Goal: Task Accomplishment & Management: Manage account settings

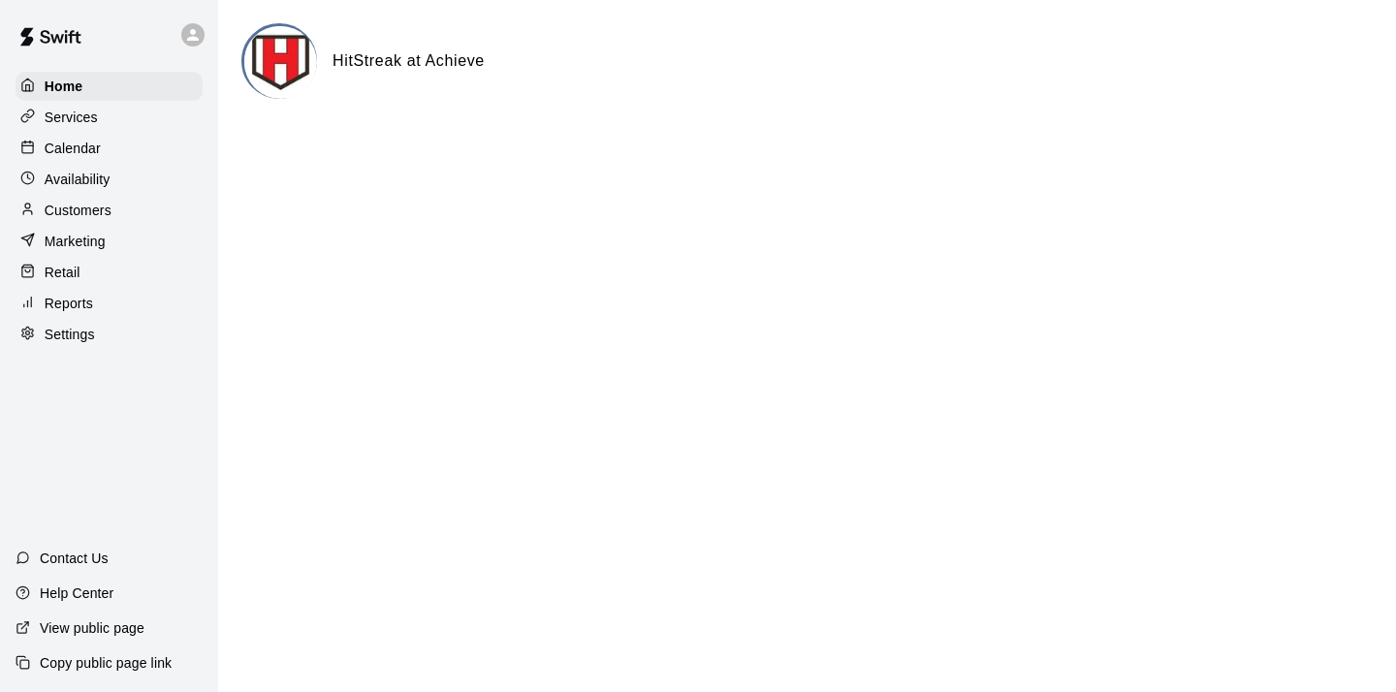
click at [83, 337] on p "Settings" at bounding box center [70, 334] width 50 height 19
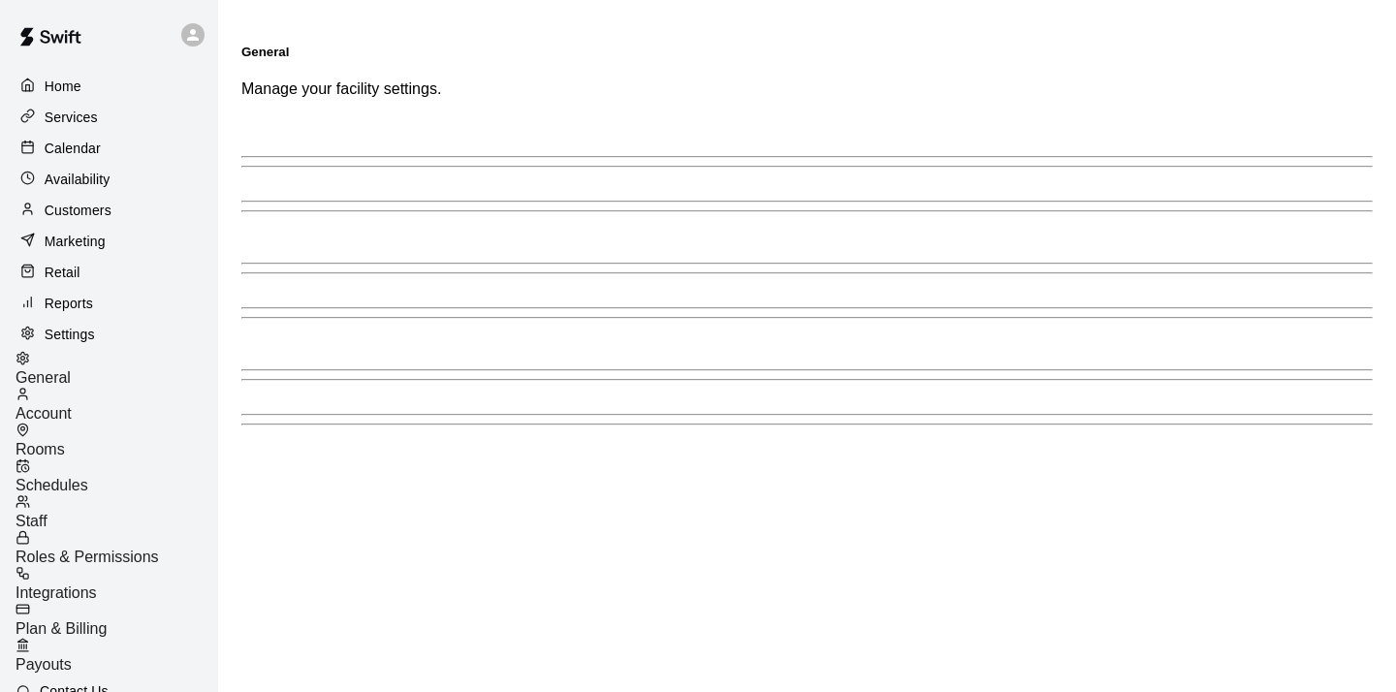
select select "**"
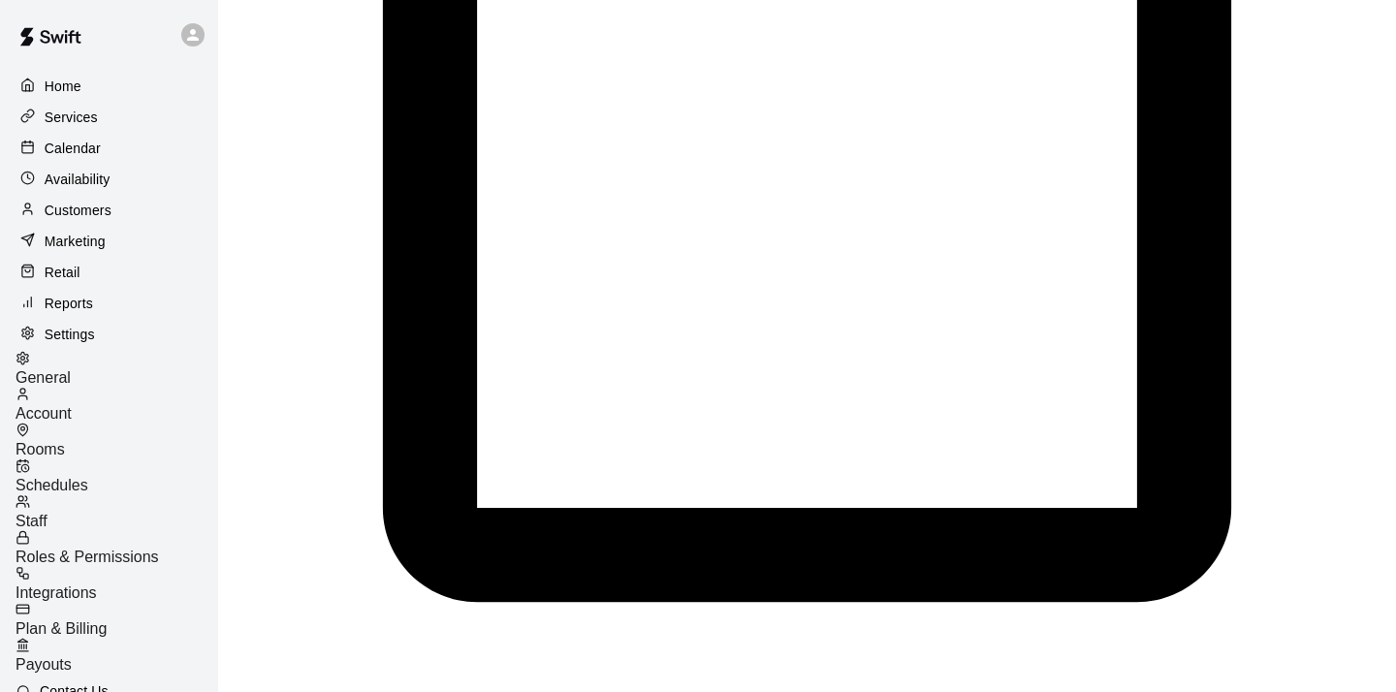
scroll to position [4328, 0]
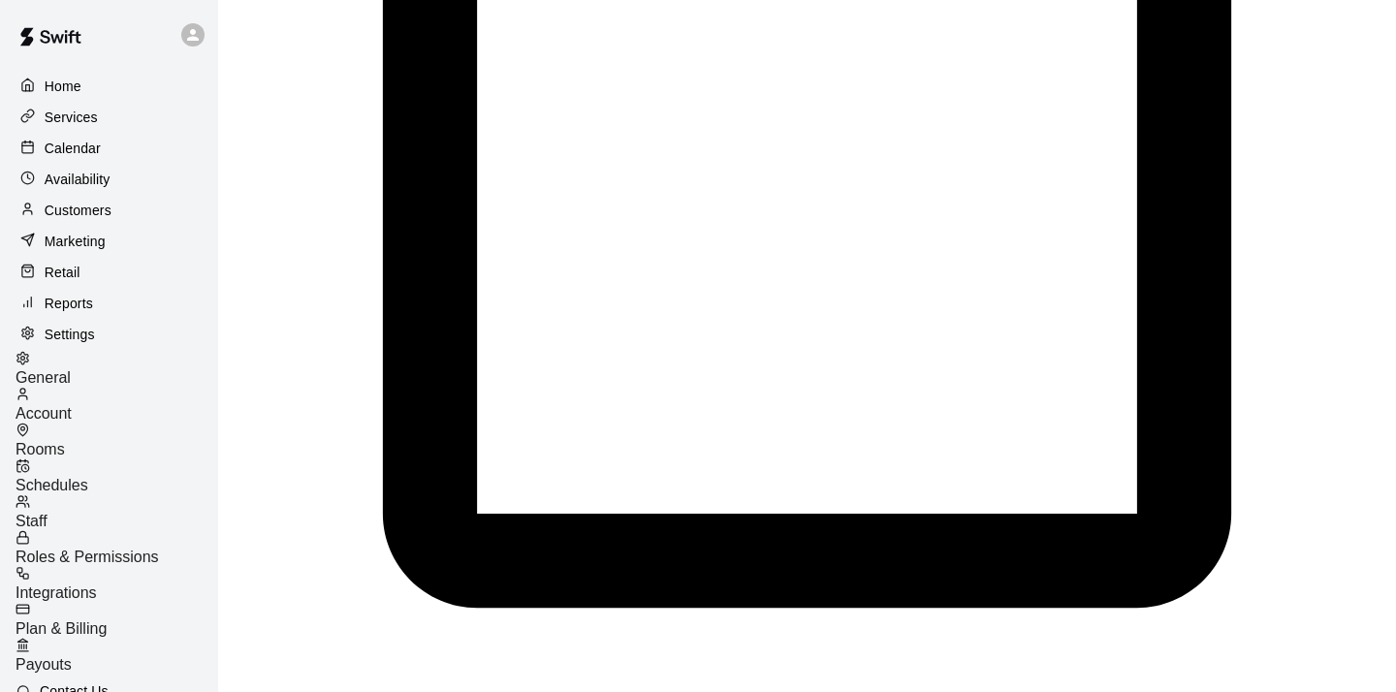
click at [72, 405] on span "Account" at bounding box center [44, 413] width 56 height 16
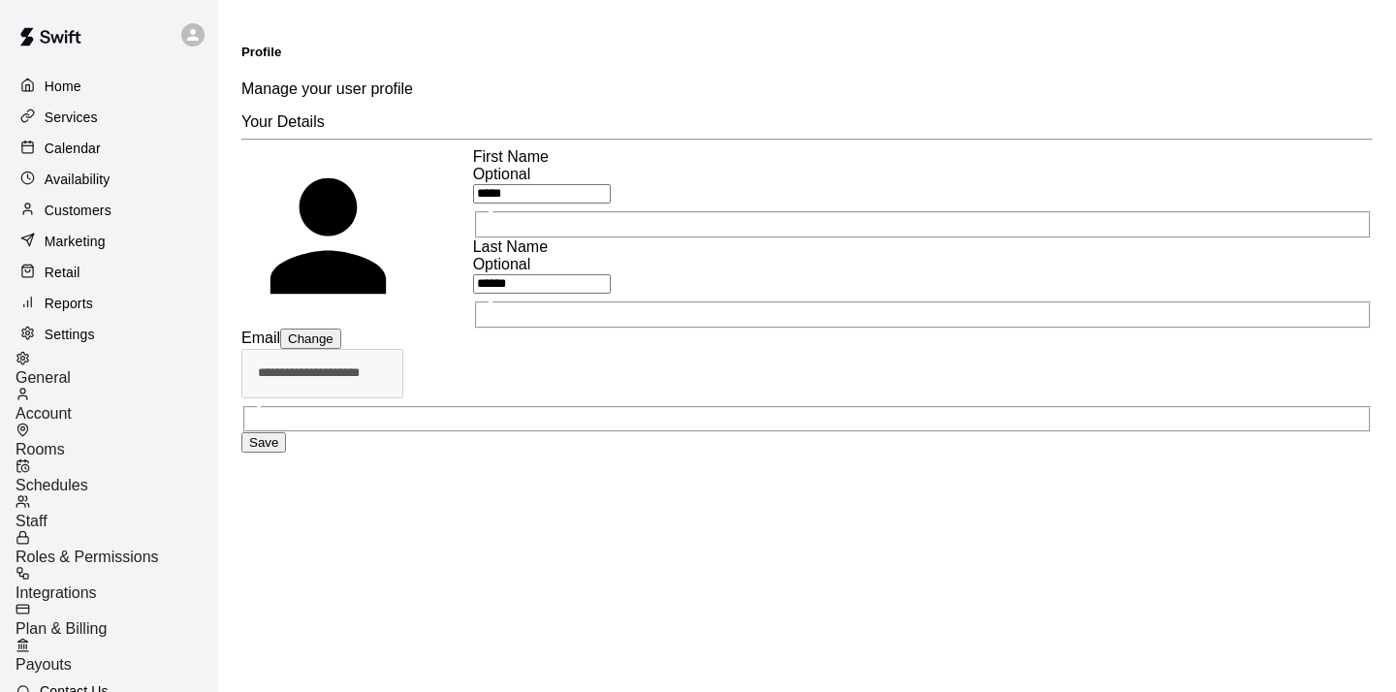
click at [48, 513] on span "Staff" at bounding box center [32, 521] width 32 height 16
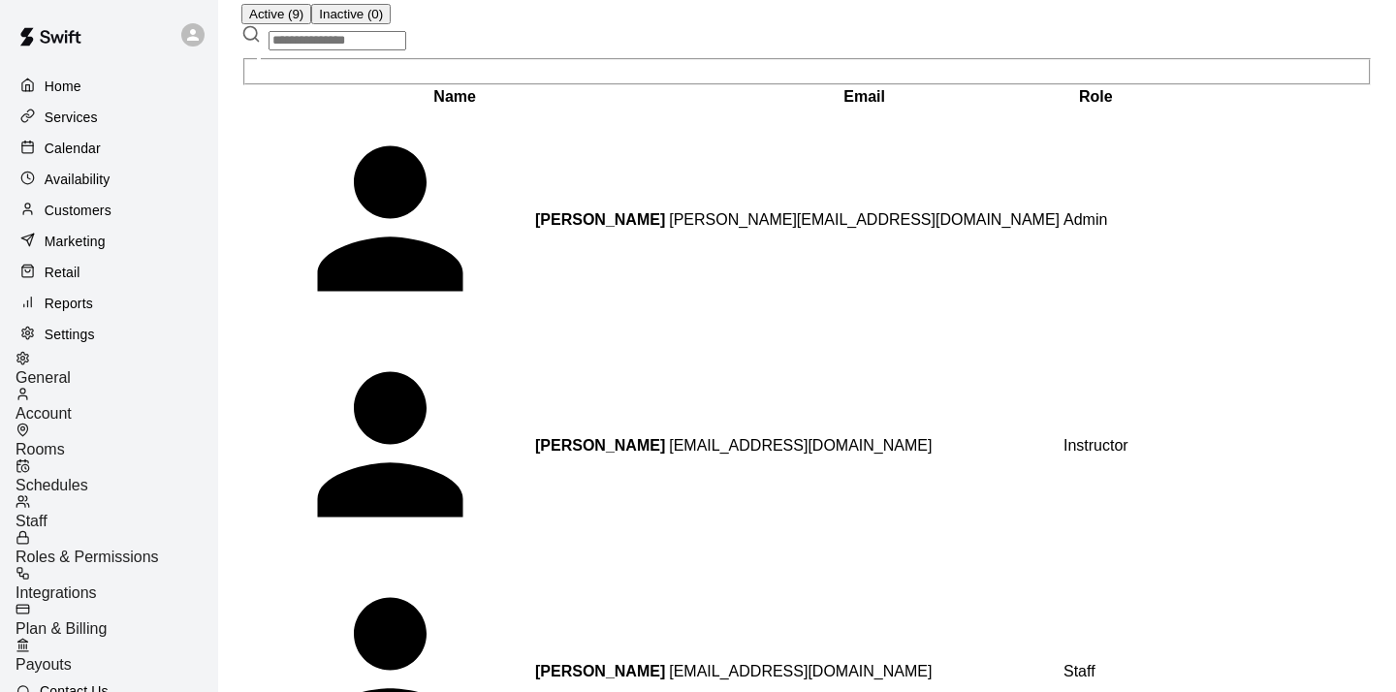
scroll to position [149, 0]
click at [77, 116] on p "Services" at bounding box center [71, 117] width 53 height 19
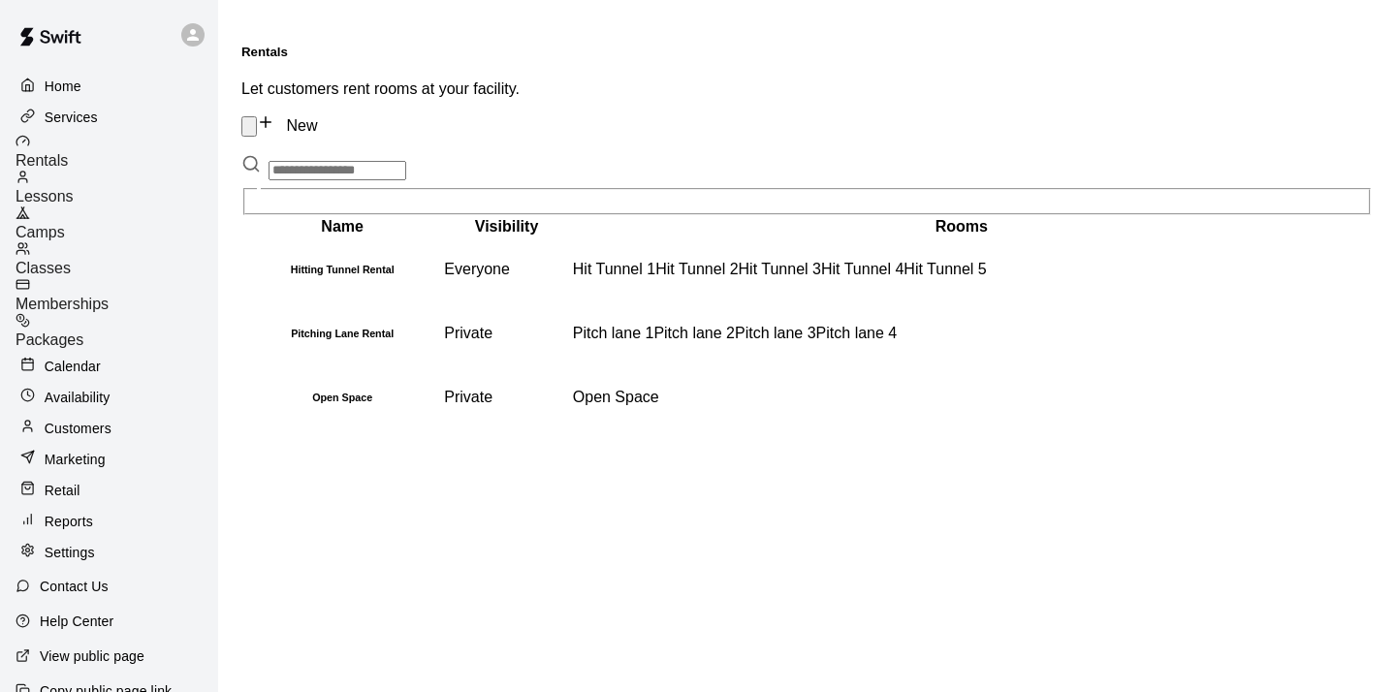
click at [71, 260] on span "Classes" at bounding box center [43, 268] width 55 height 16
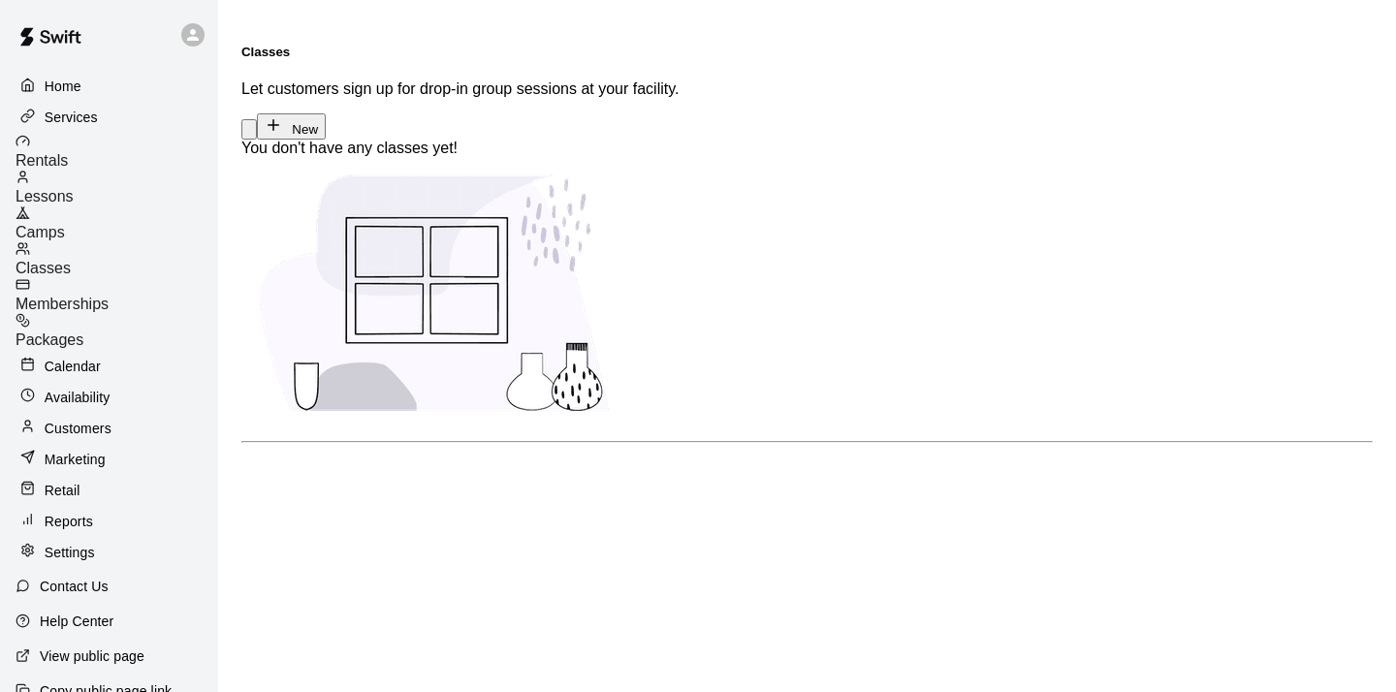
click at [65, 224] on span "Camps" at bounding box center [40, 232] width 49 height 16
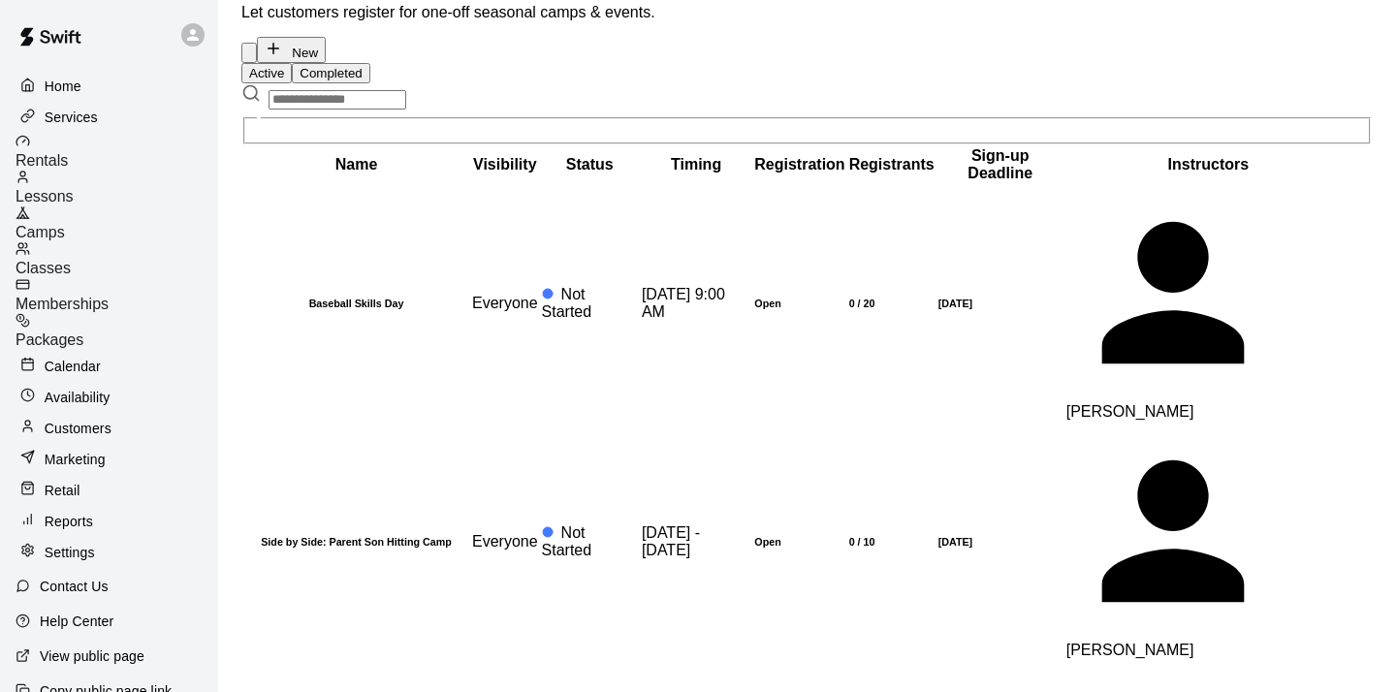
scroll to position [79, 0]
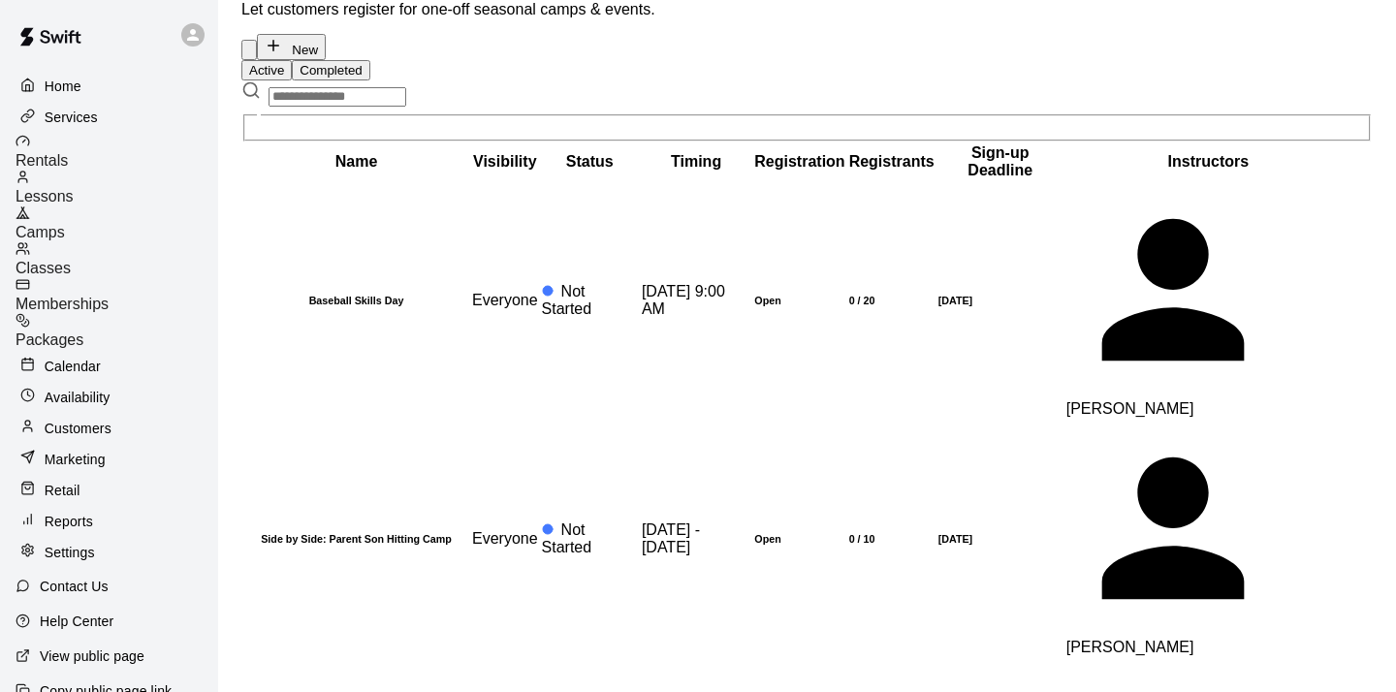
click at [76, 543] on p "Settings" at bounding box center [70, 552] width 50 height 19
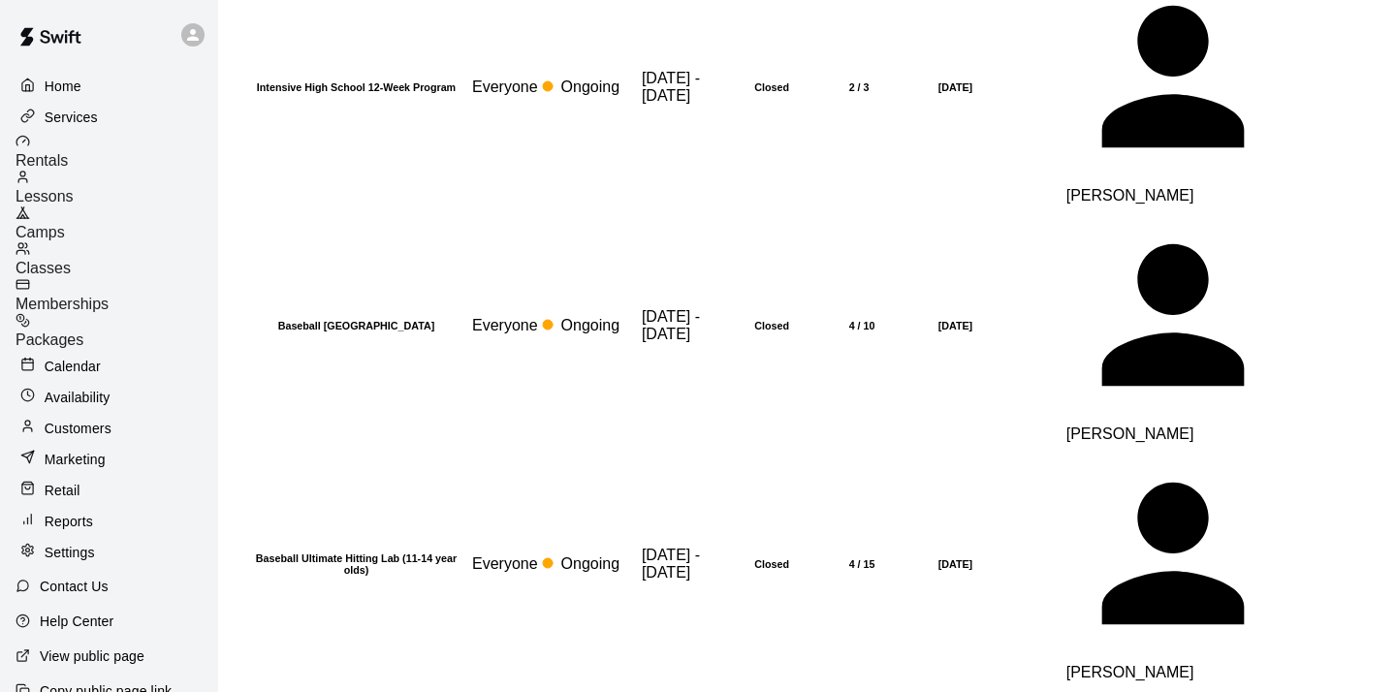
select select "**"
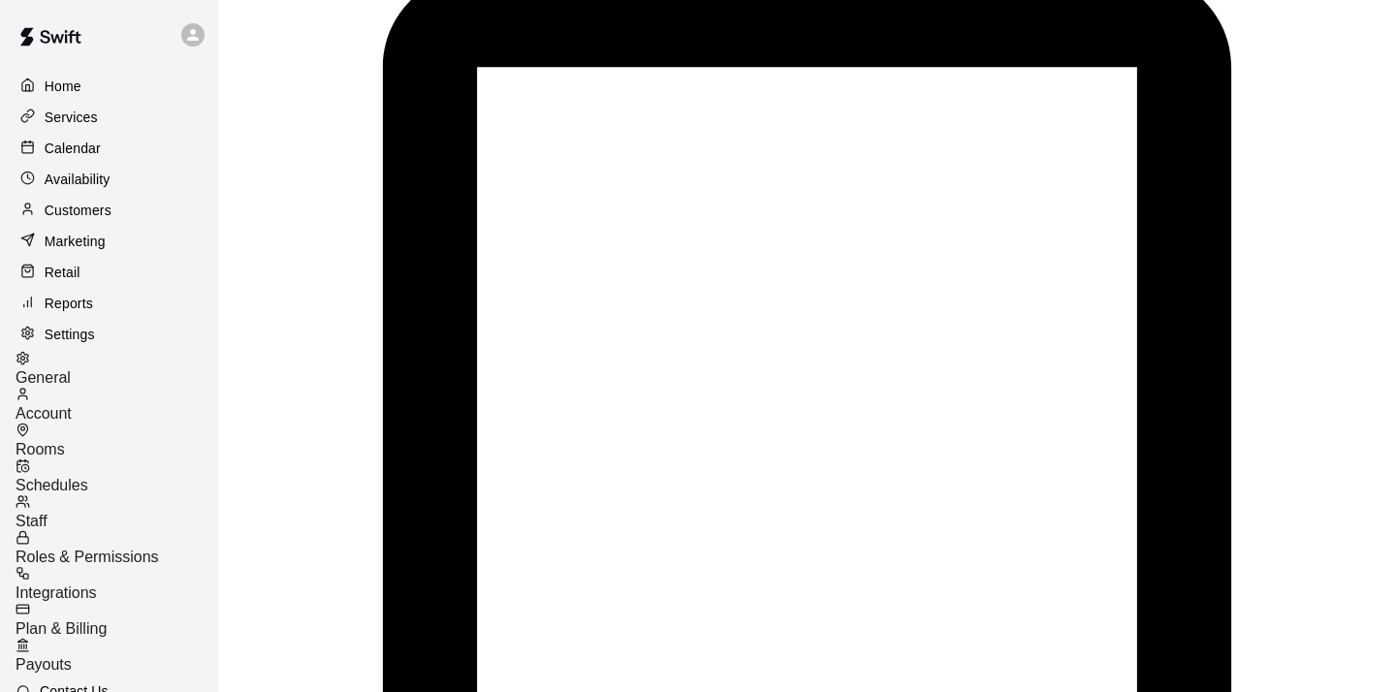
scroll to position [4328, 0]
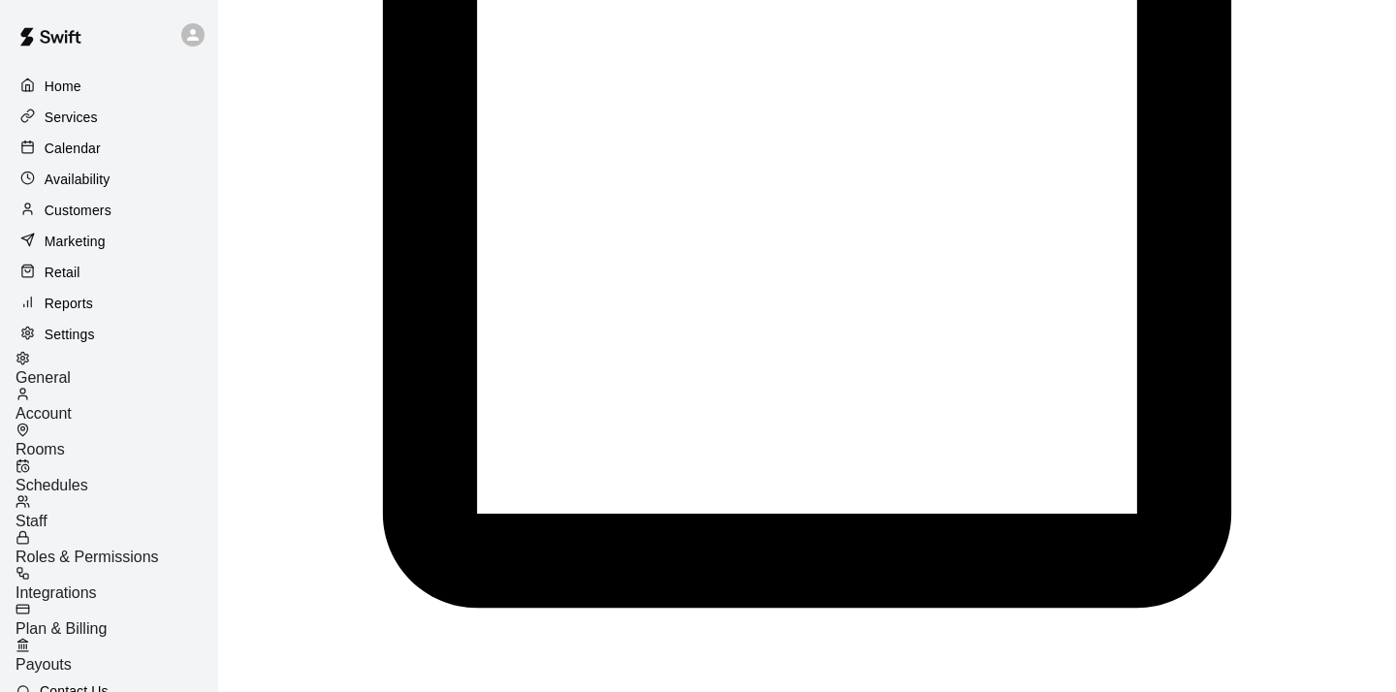
click at [48, 513] on span "Staff" at bounding box center [32, 521] width 32 height 16
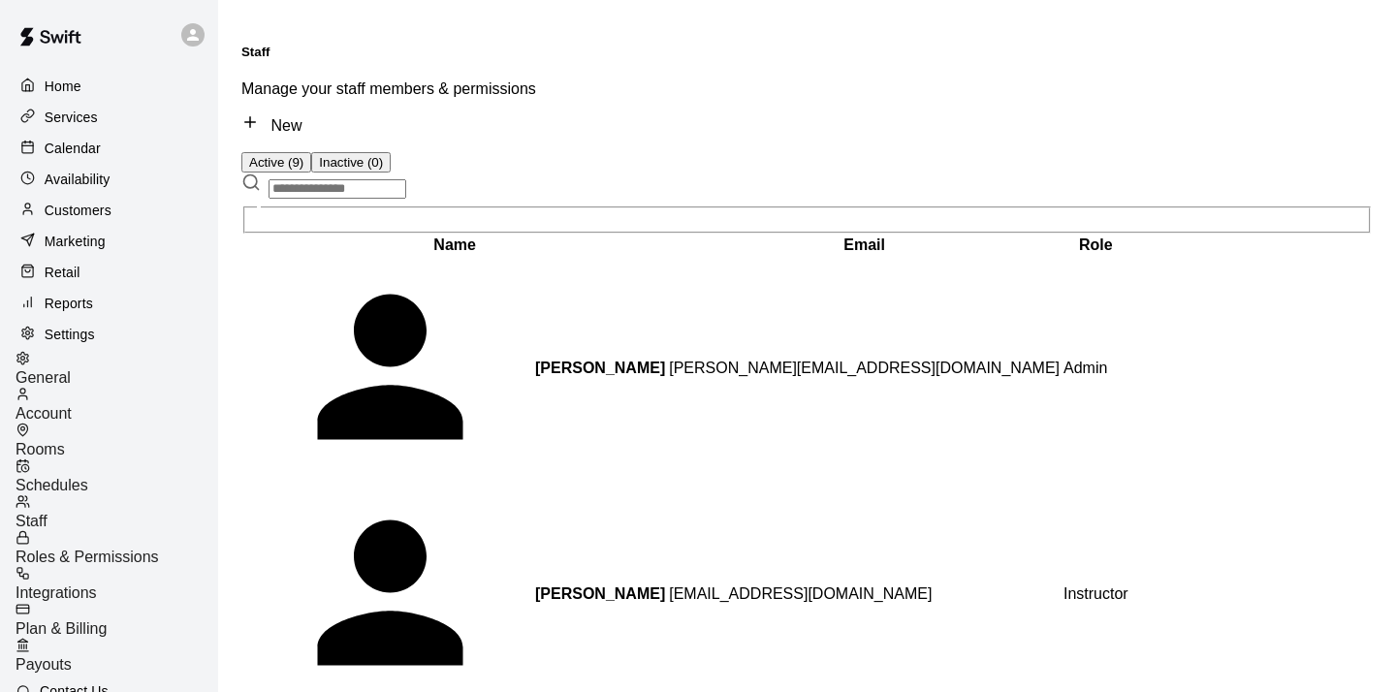
click at [333, 484] on div "[PERSON_NAME]" at bounding box center [454, 595] width 421 height 222
select select "**"
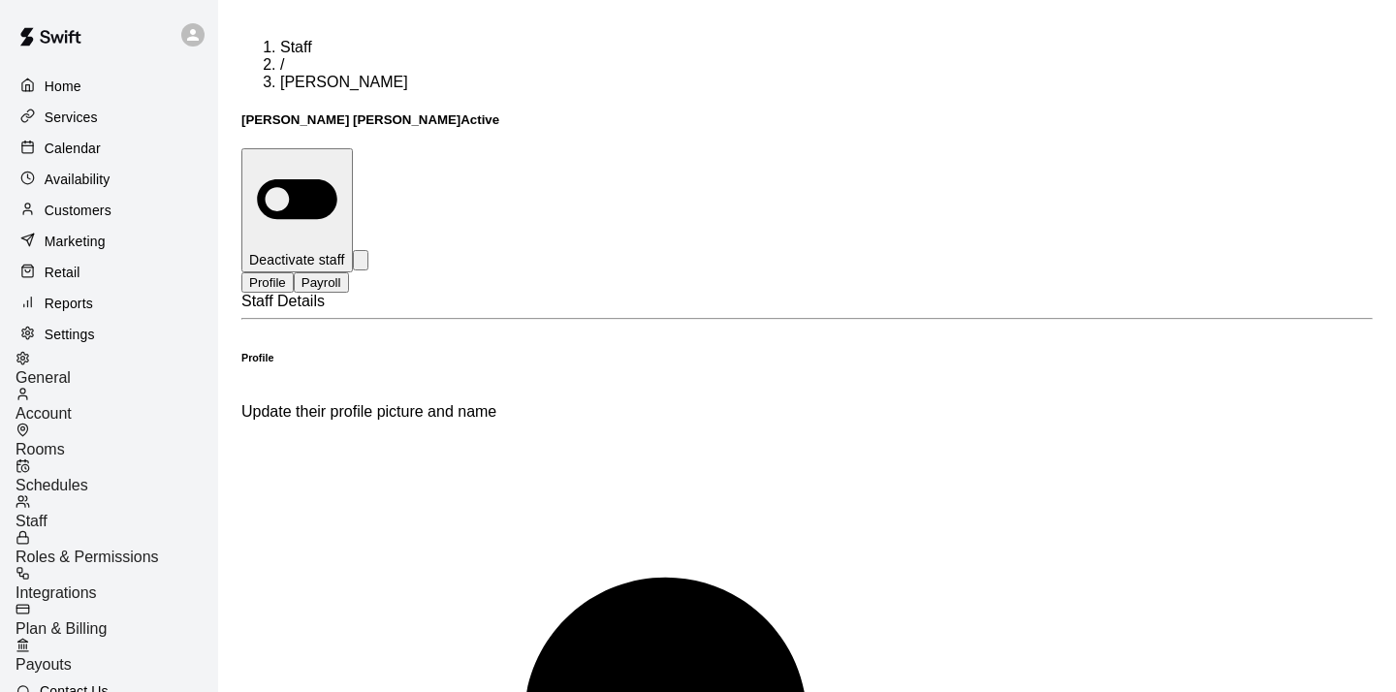
click at [159, 549] on span "Roles & Permissions" at bounding box center [87, 557] width 143 height 16
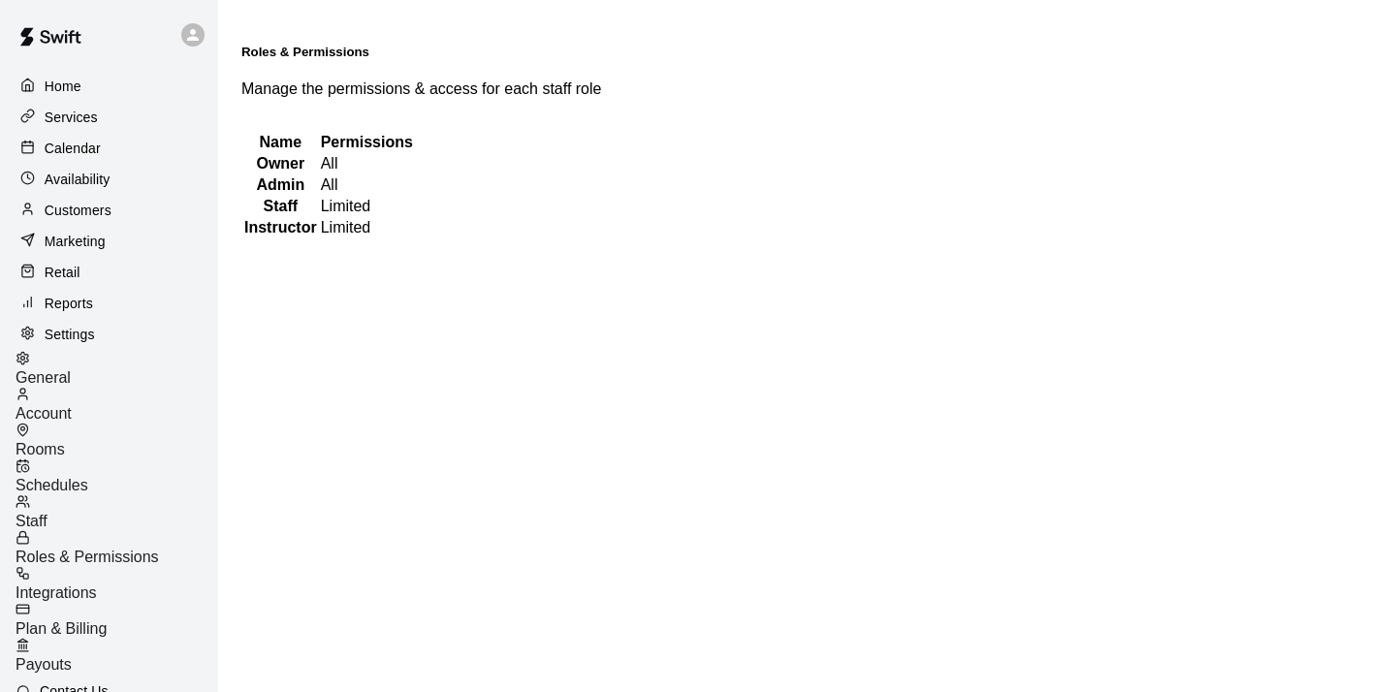
click at [274, 216] on th "Staff" at bounding box center [280, 206] width 75 height 19
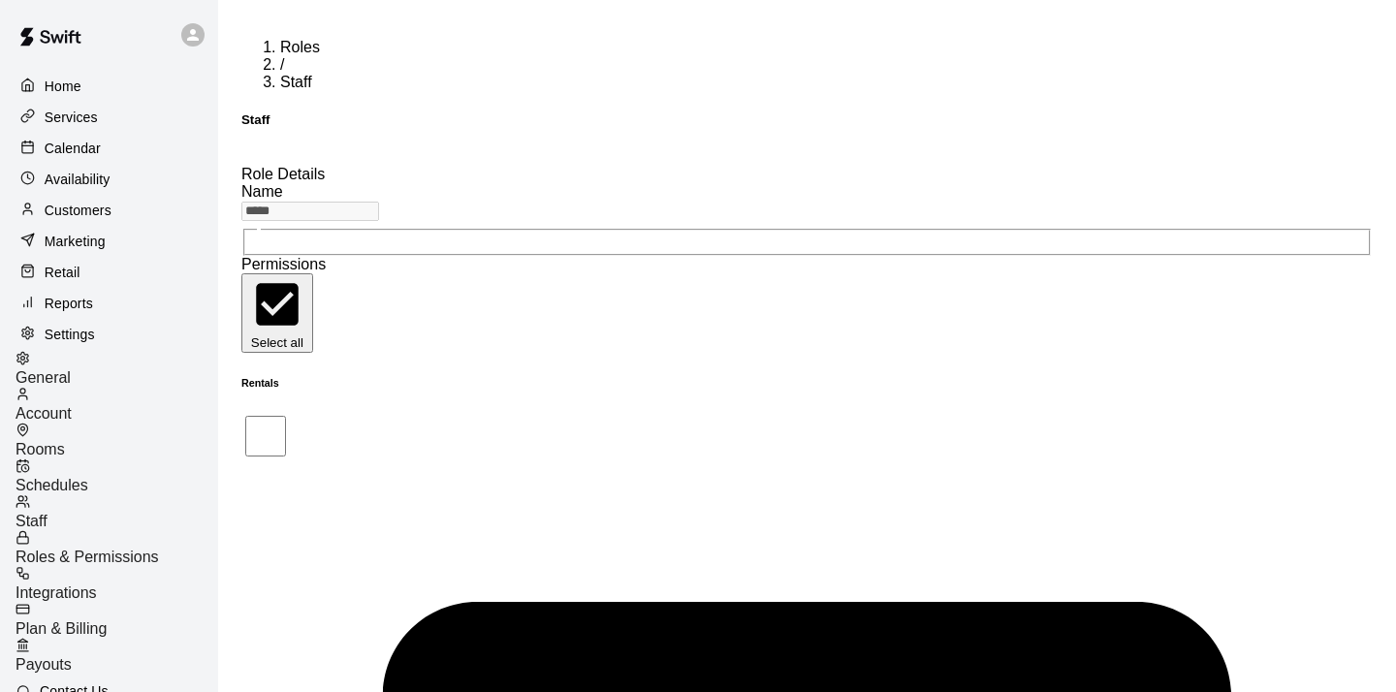
click at [48, 513] on span "Staff" at bounding box center [32, 521] width 32 height 16
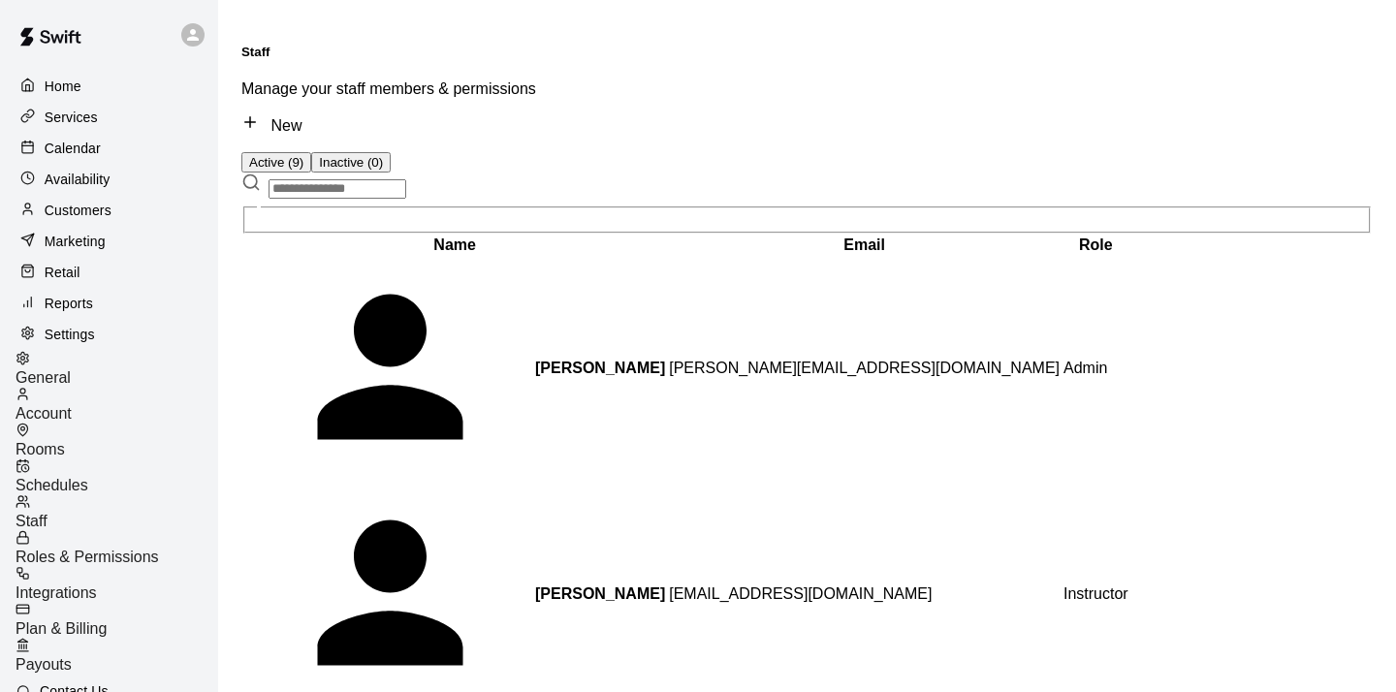
click at [114, 549] on span "Roles & Permissions" at bounding box center [87, 557] width 143 height 16
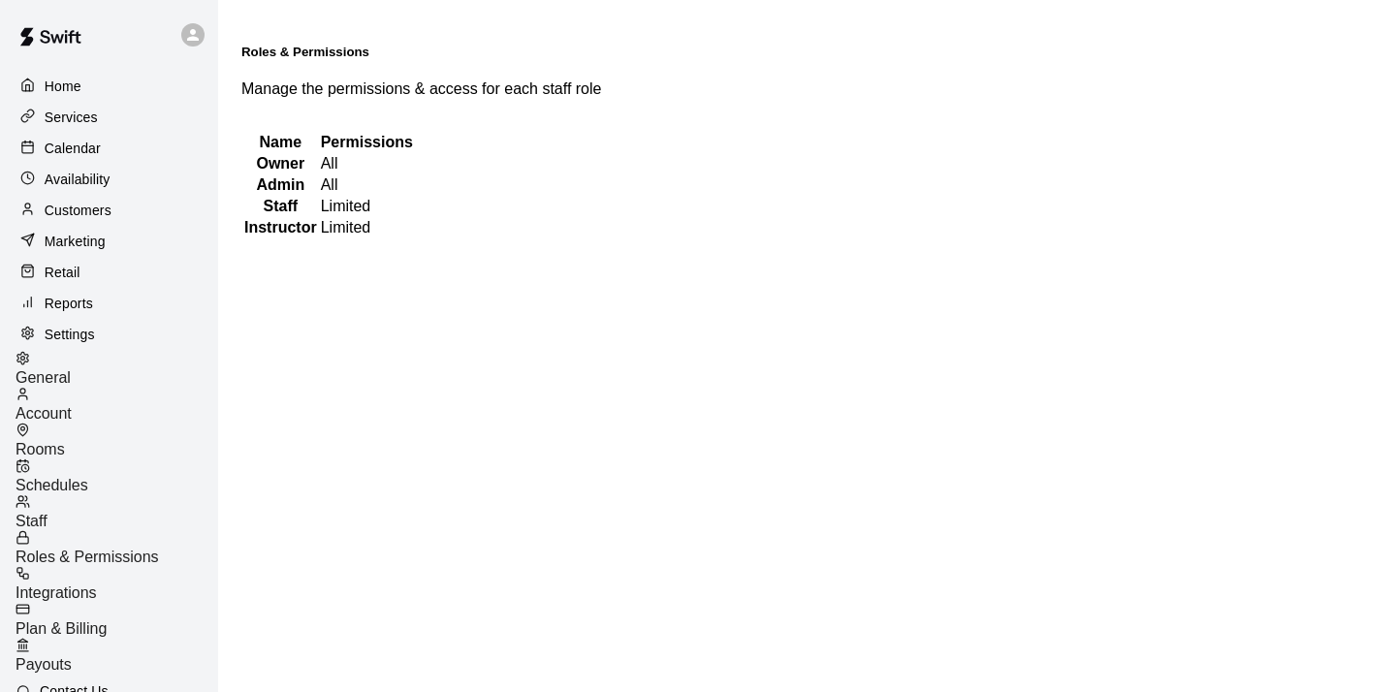
click at [298, 238] on th "Instructor" at bounding box center [280, 227] width 75 height 19
